Goal: Task Accomplishment & Management: Manage account settings

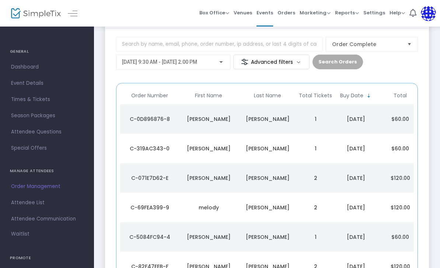
click at [26, 66] on span "Dashboard" at bounding box center [47, 67] width 72 height 10
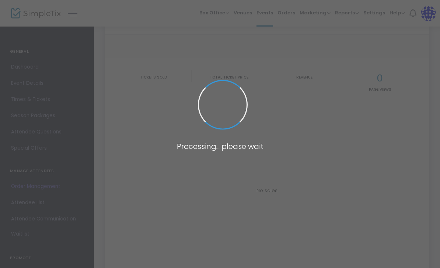
type input "[URL][DOMAIN_NAME]"
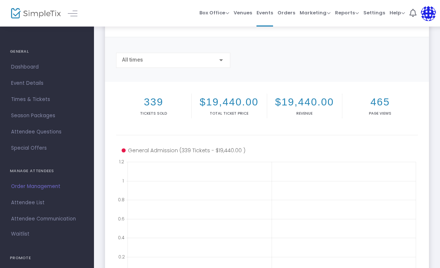
click at [27, 188] on span "Order Management" at bounding box center [47, 187] width 72 height 10
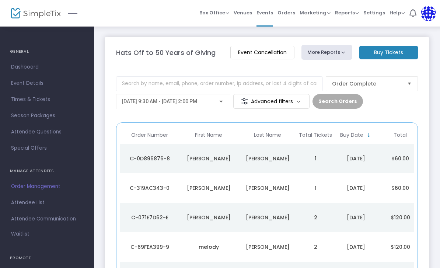
click at [381, 161] on td "$60.00" at bounding box center [400, 159] width 44 height 30
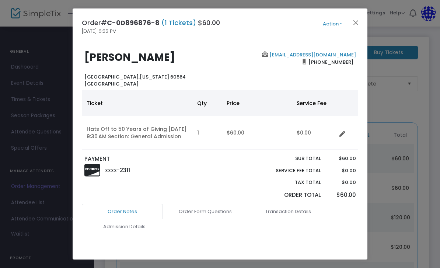
click at [339, 24] on button "Action" at bounding box center [333, 24] width 44 height 8
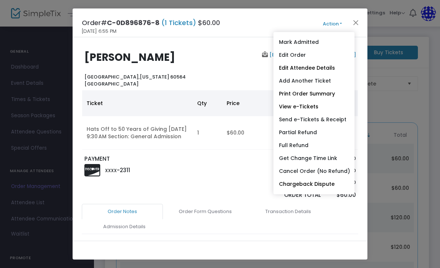
click at [323, 71] on link "Edit Attendee Details" at bounding box center [314, 68] width 81 height 13
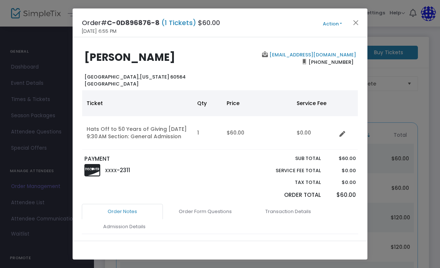
click at [356, 21] on button "Close" at bounding box center [356, 23] width 10 height 10
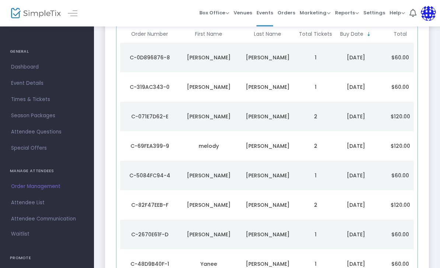
scroll to position [111, 0]
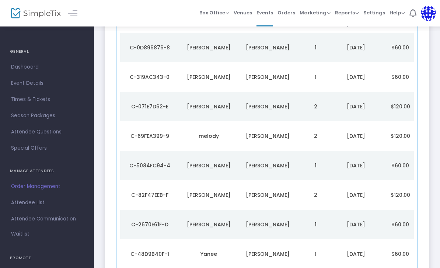
click at [21, 70] on span "Dashboard" at bounding box center [47, 67] width 72 height 10
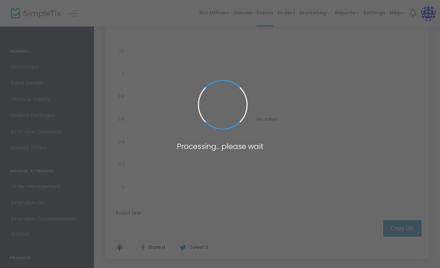
type input "[URL][DOMAIN_NAME]"
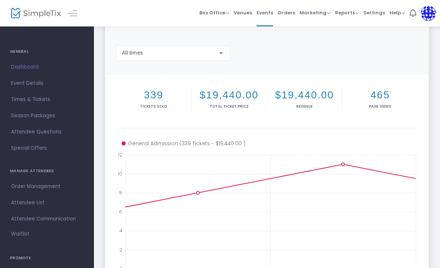
scroll to position [45, 0]
